Goal: Check status: Check status

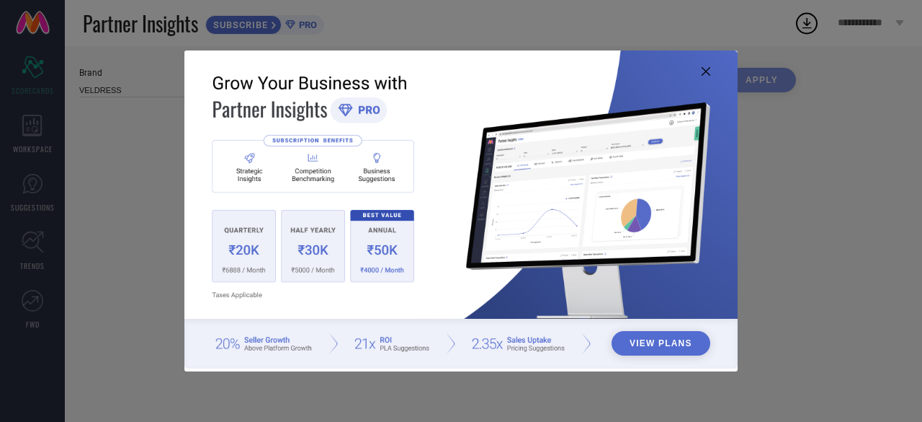
type input "All"
click at [707, 70] on icon at bounding box center [706, 71] width 9 height 9
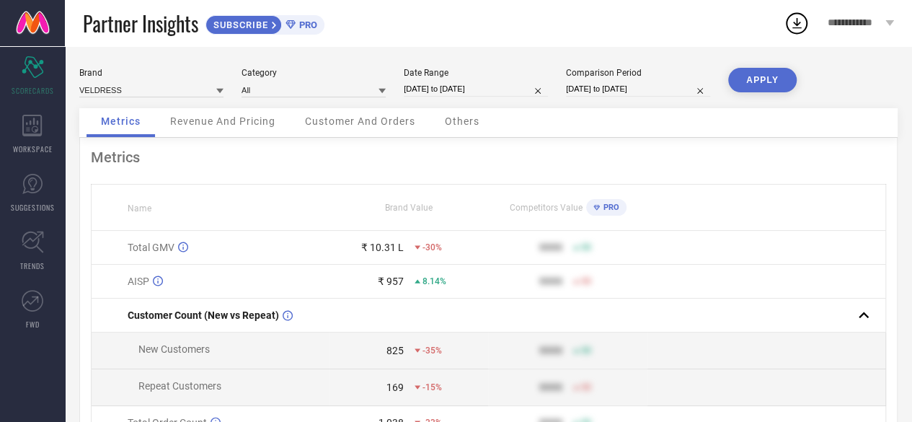
select select "7"
select select "2025"
select select "8"
select select "2025"
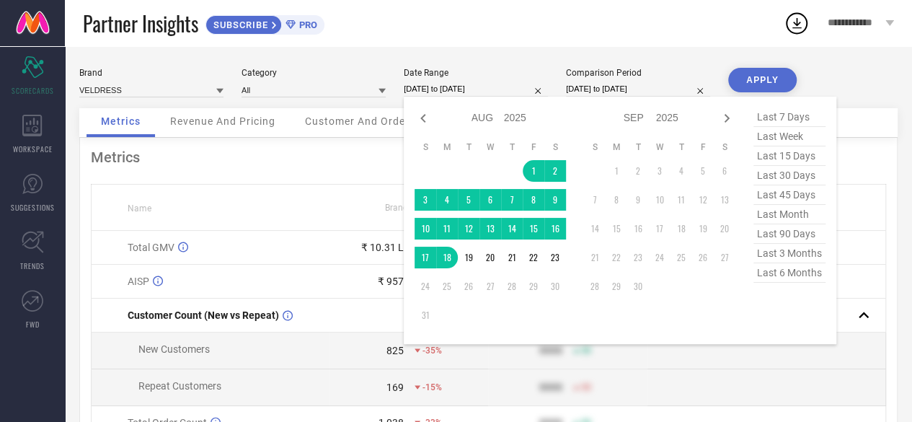
click at [475, 91] on input "[DATE] to [DATE]" at bounding box center [476, 88] width 144 height 15
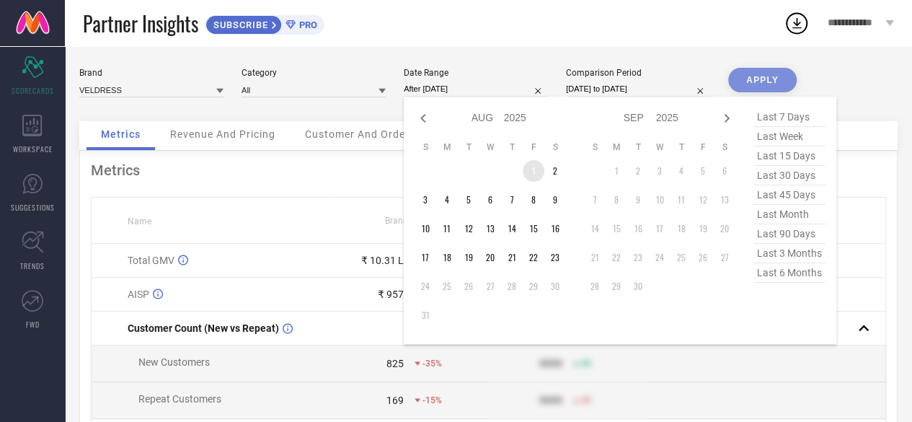
click at [536, 168] on td "1" at bounding box center [533, 171] width 22 height 22
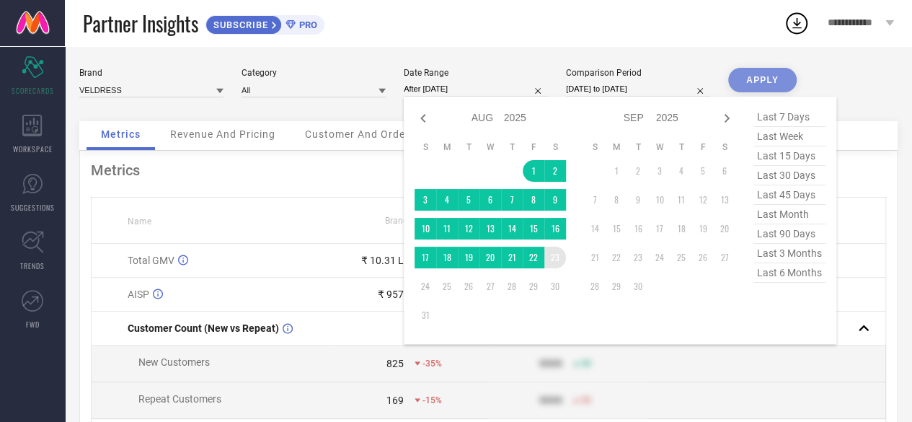
type input "[DATE] to [DATE]"
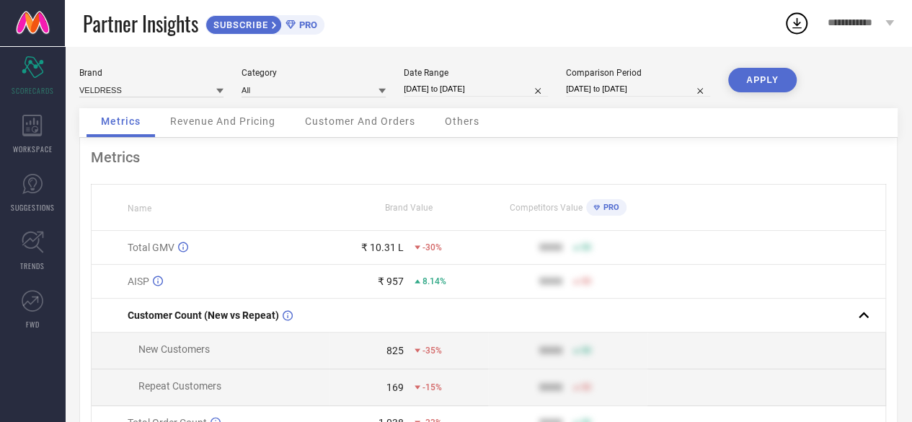
click at [765, 80] on button "APPLY" at bounding box center [762, 80] width 68 height 25
select select "4"
select select "2025"
select select "5"
select select "2025"
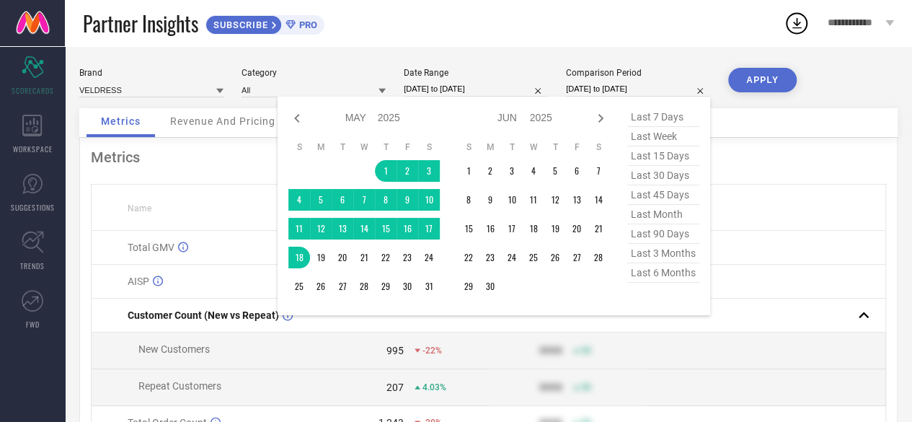
click at [663, 92] on input "[DATE] to [DATE]" at bounding box center [638, 88] width 144 height 15
click at [385, 162] on td "1" at bounding box center [386, 171] width 22 height 22
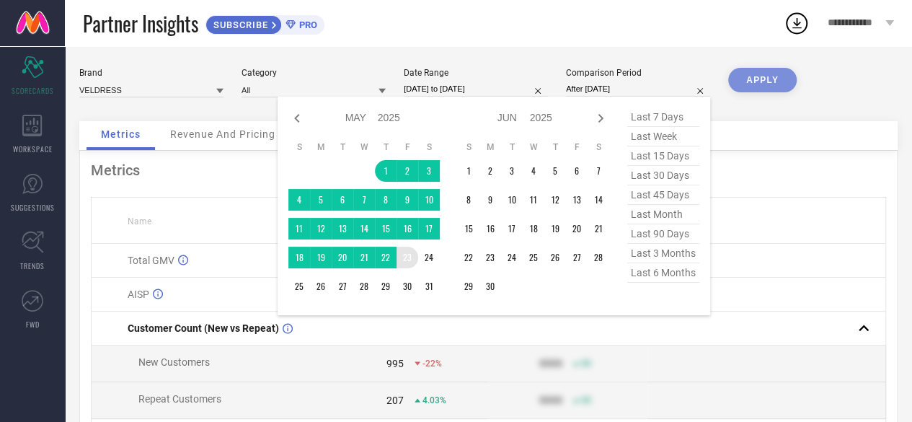
type input "[DATE] to [DATE]"
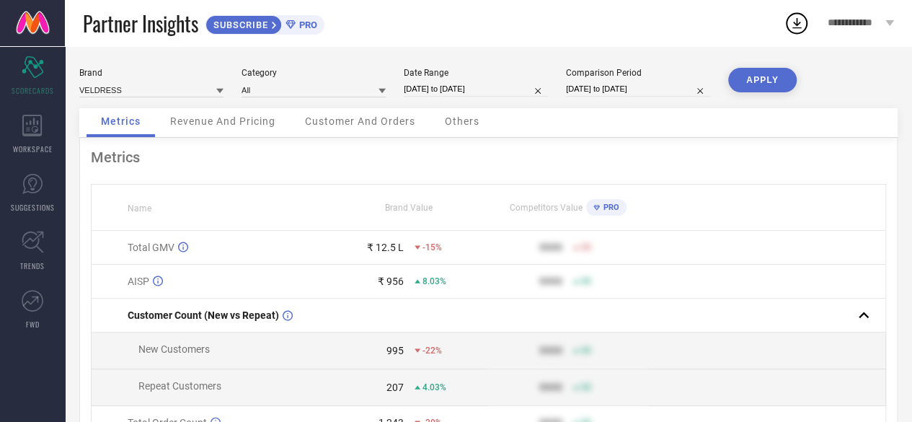
click at [739, 77] on button "APPLY" at bounding box center [762, 80] width 68 height 25
select select "4"
select select "2025"
select select "5"
select select "2025"
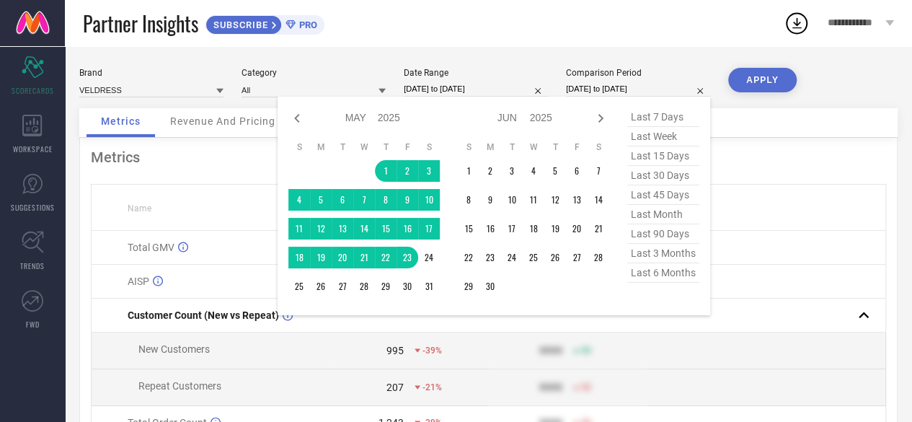
click at [622, 81] on input "[DATE] to [DATE]" at bounding box center [638, 88] width 144 height 15
click at [600, 116] on icon at bounding box center [600, 118] width 5 height 9
select select "5"
select select "2025"
select select "6"
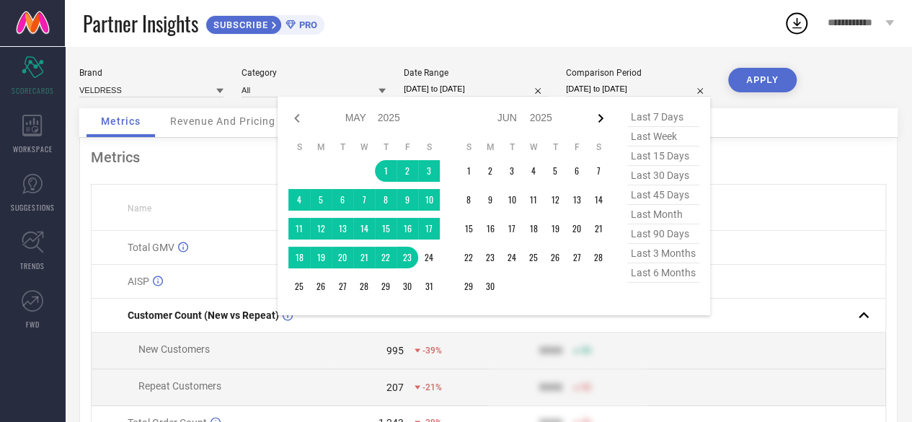
select select "2025"
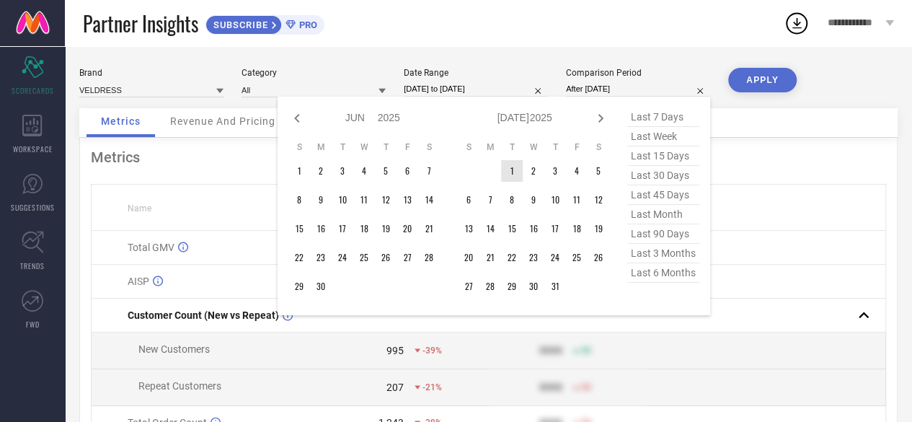
click at [510, 166] on td "1" at bounding box center [512, 171] width 22 height 22
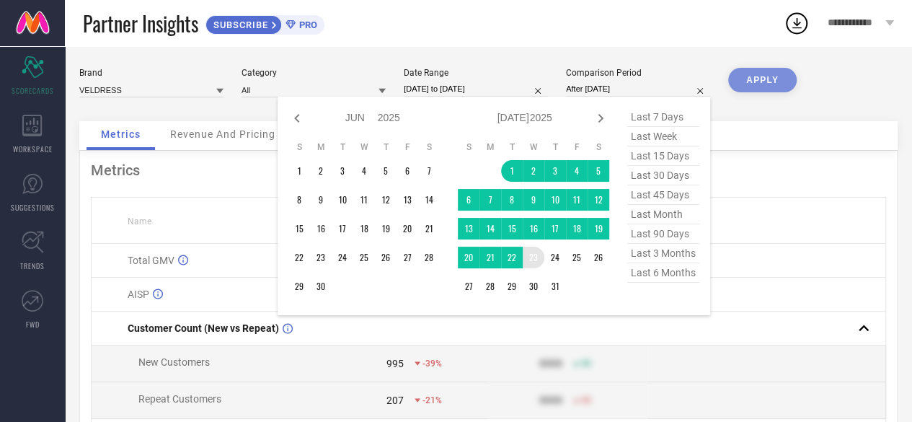
type input "[DATE] to [DATE]"
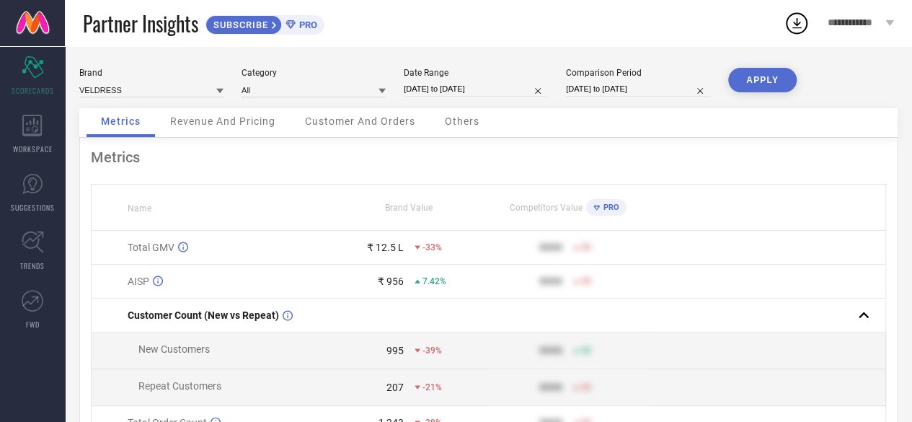
click at [754, 81] on button "APPLY" at bounding box center [762, 80] width 68 height 25
